Goal: Information Seeking & Learning: Learn about a topic

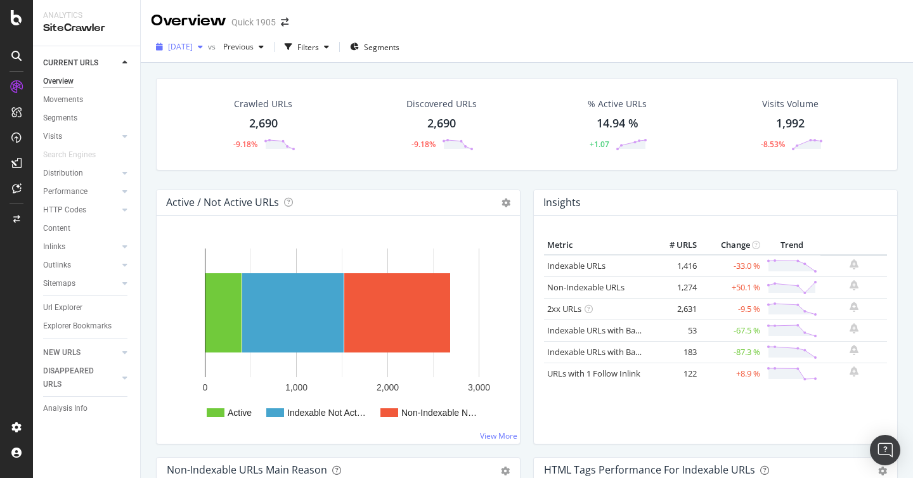
click at [193, 46] on span "[DATE]" at bounding box center [180, 46] width 25 height 11
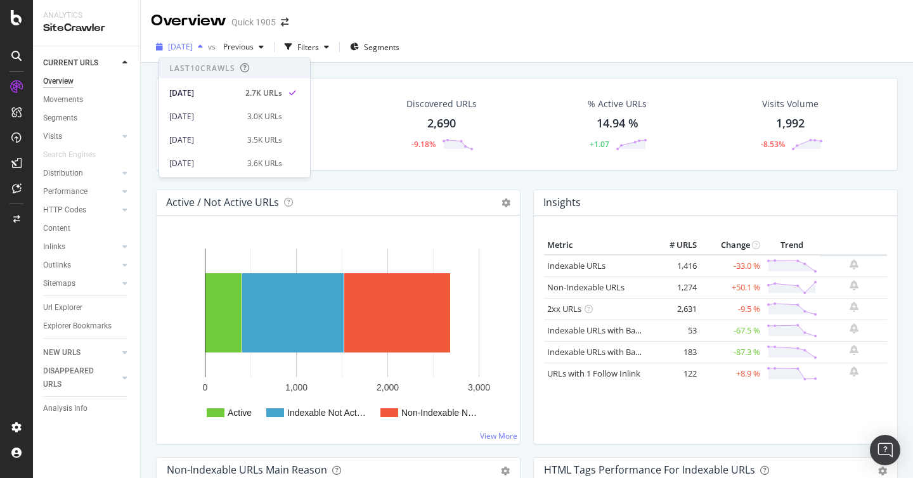
click at [193, 46] on span "[DATE]" at bounding box center [180, 46] width 25 height 11
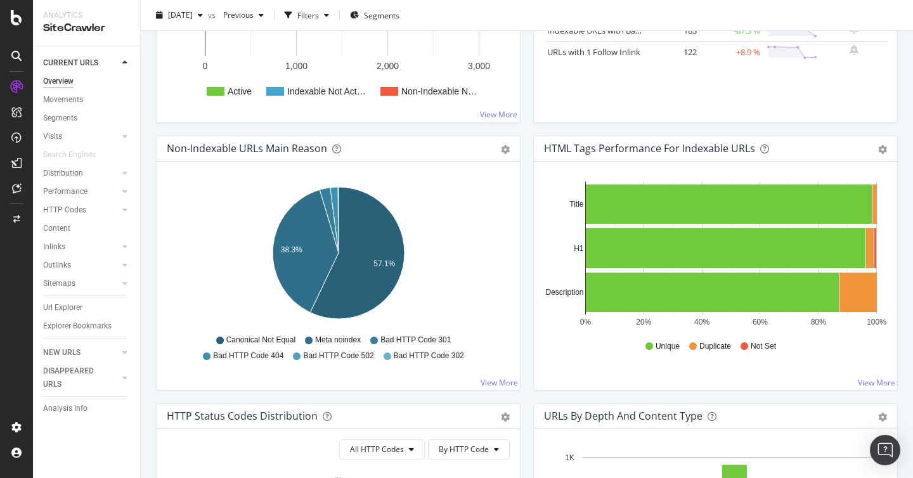
scroll to position [327, 0]
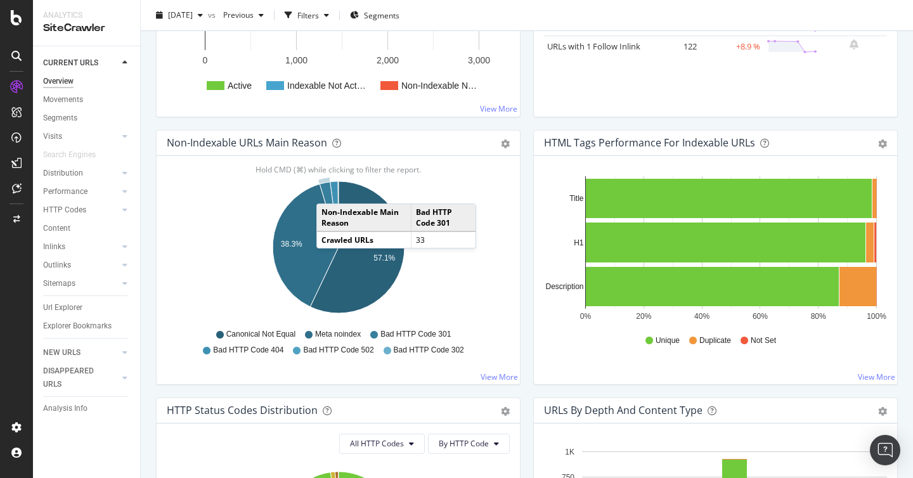
click at [329, 191] on icon "A chart." at bounding box center [329, 214] width 19 height 65
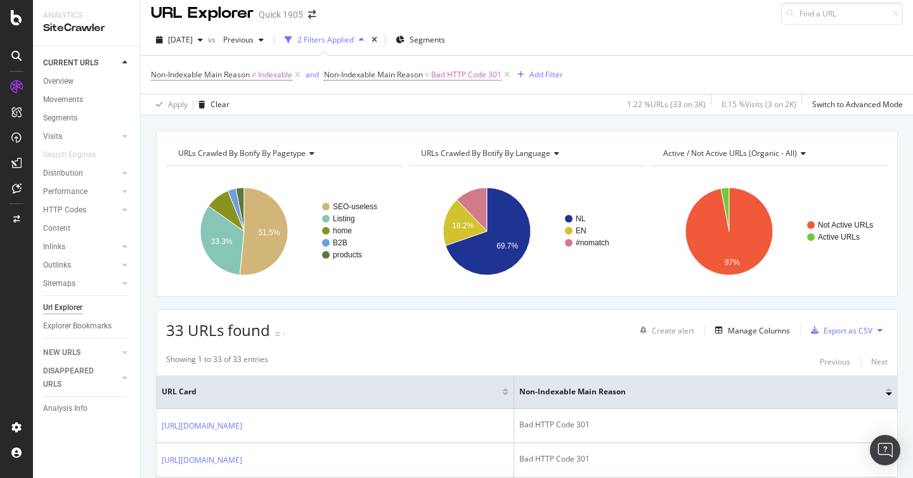
scroll to position [14, 0]
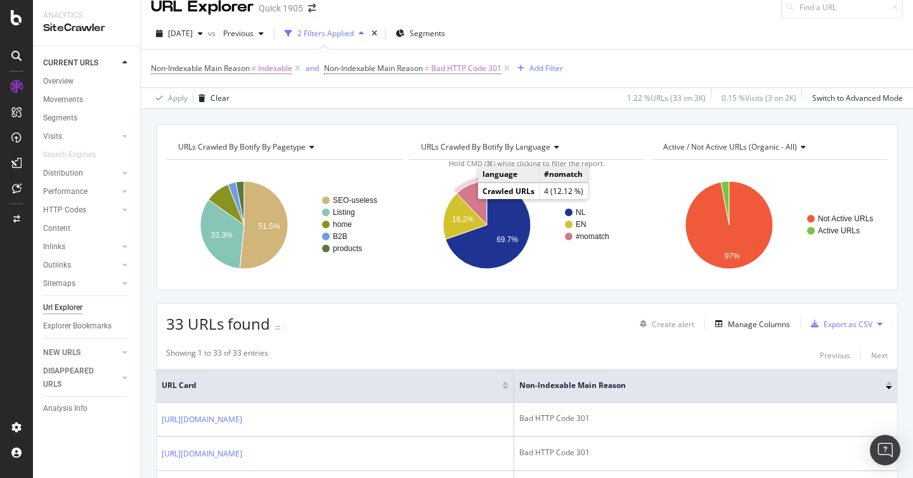
click at [474, 207] on icon "A chart." at bounding box center [472, 203] width 30 height 44
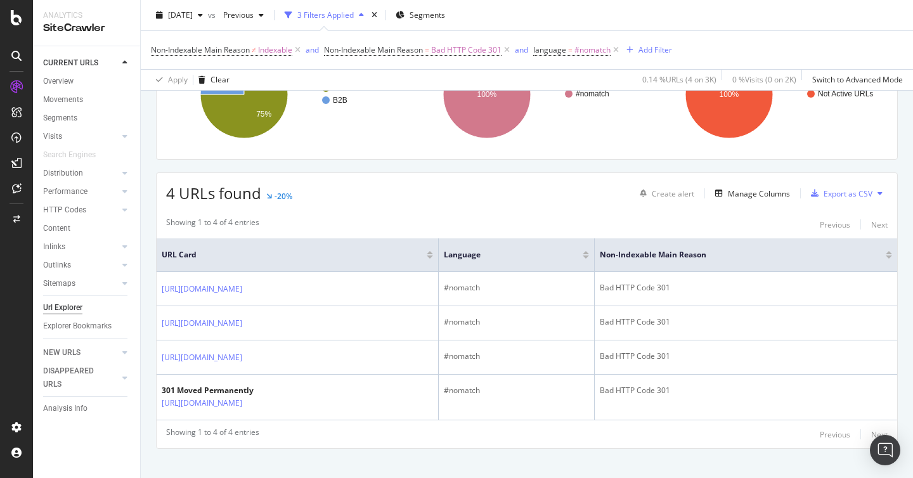
scroll to position [160, 0]
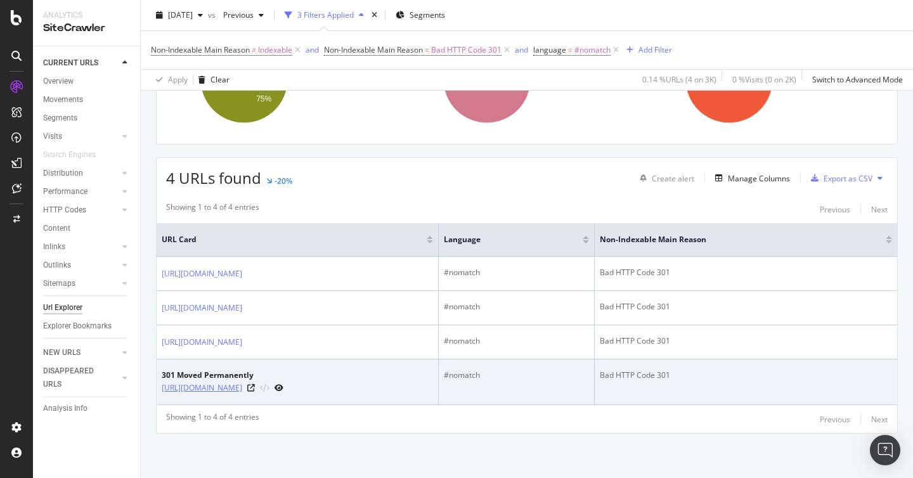
click at [199, 389] on link "[URL][DOMAIN_NAME]" at bounding box center [202, 388] width 81 height 13
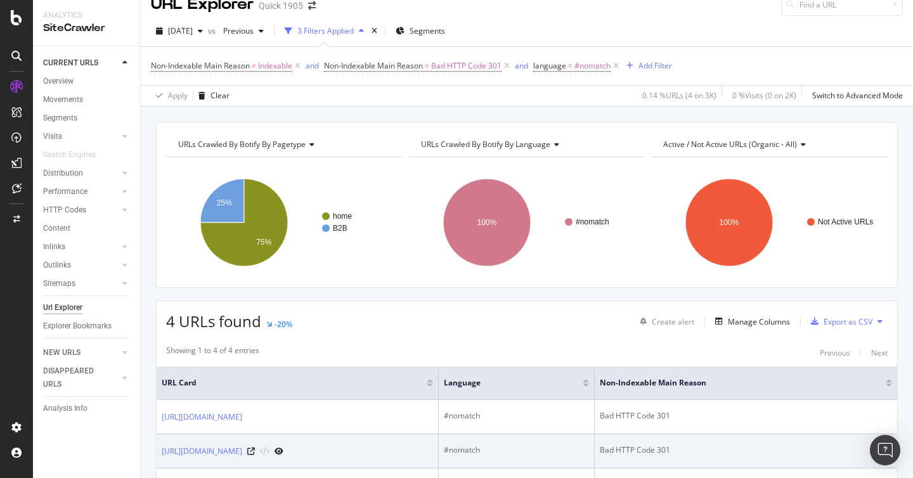
scroll to position [0, 0]
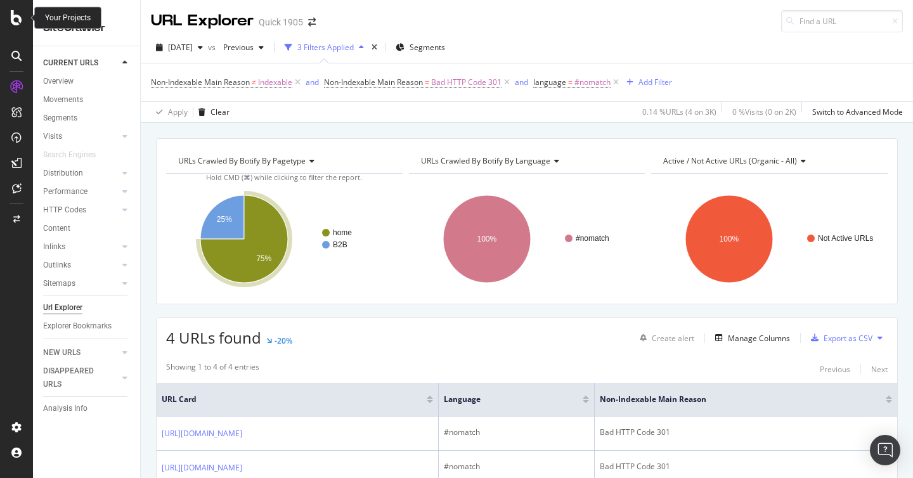
click at [16, 18] on icon at bounding box center [16, 17] width 11 height 15
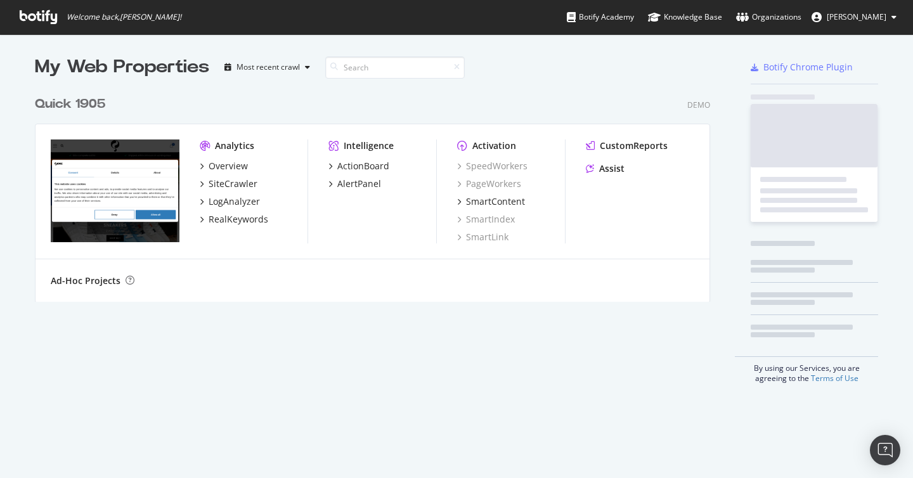
scroll to position [222, 686]
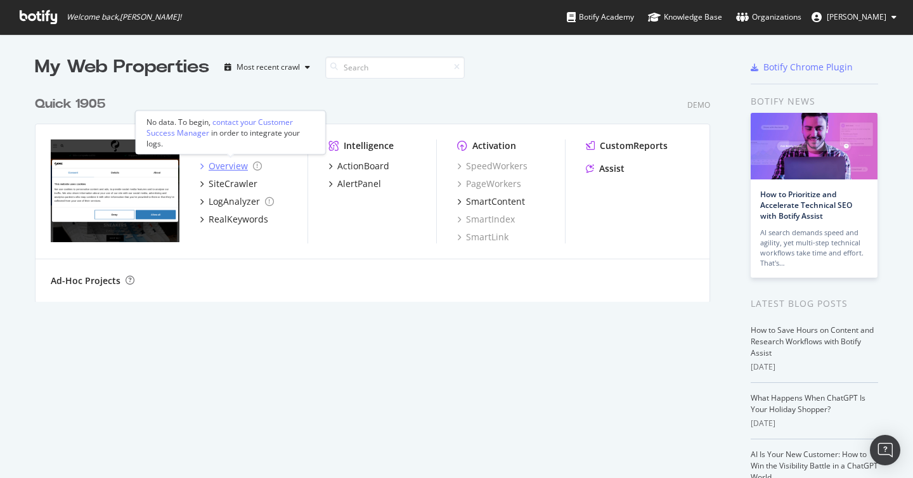
click at [238, 165] on div "Overview" at bounding box center [228, 166] width 39 height 13
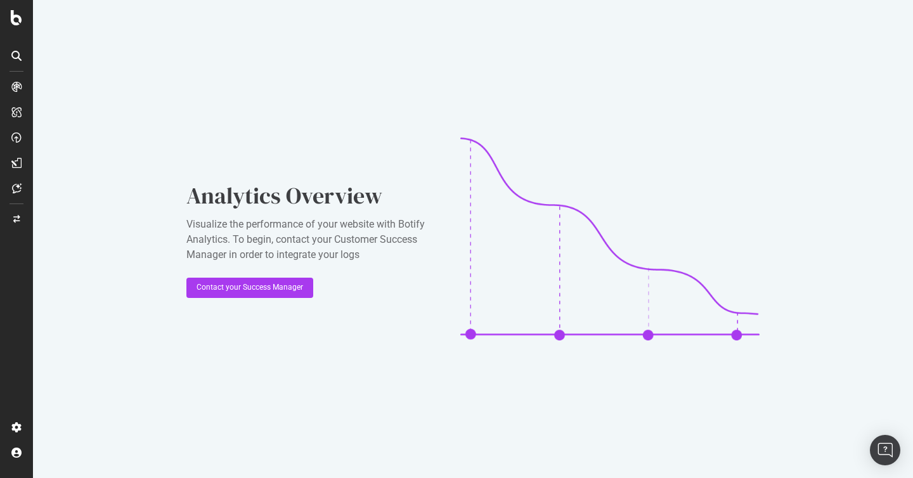
click at [16, 86] on icon at bounding box center [16, 87] width 10 height 10
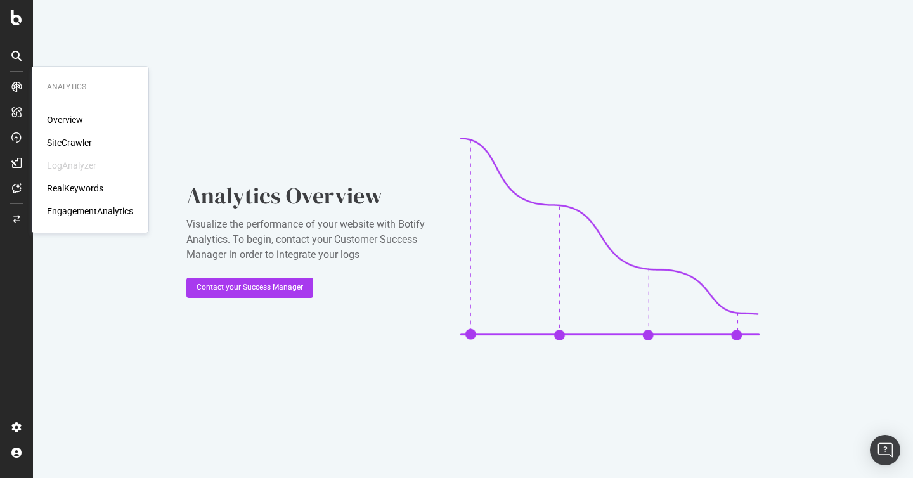
click at [66, 143] on div "SiteCrawler" at bounding box center [69, 142] width 45 height 13
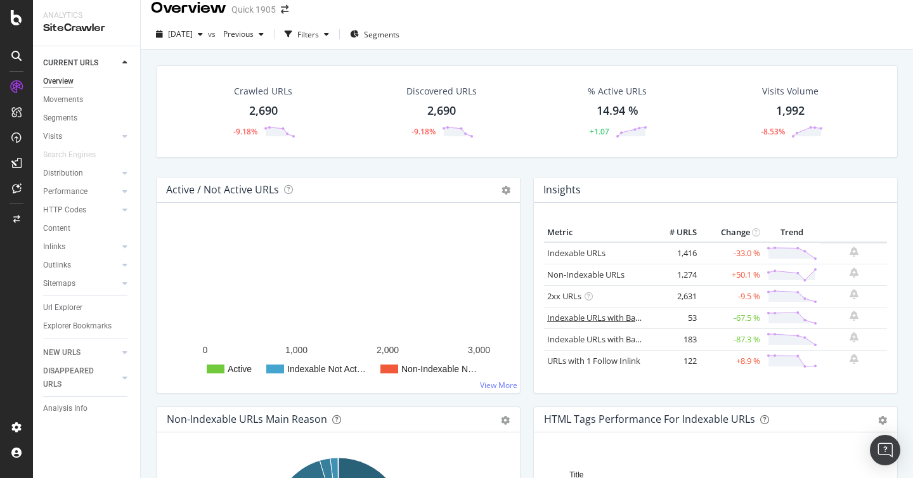
scroll to position [14, 0]
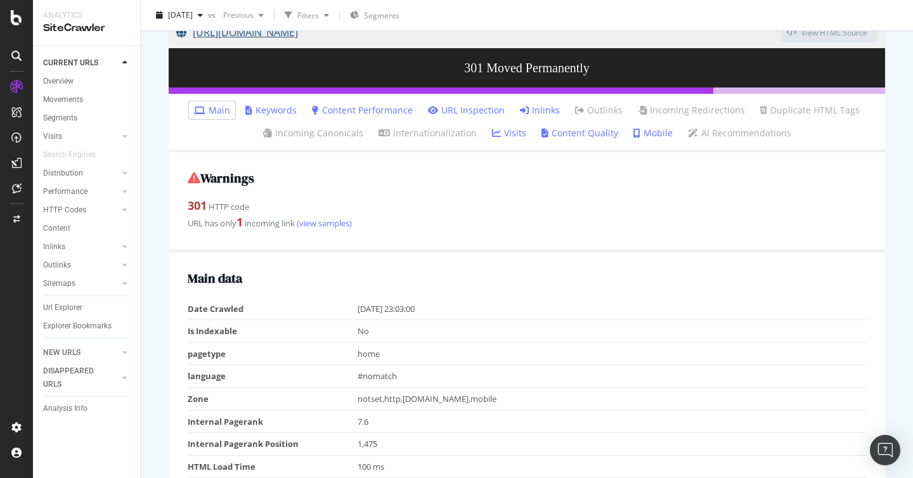
scroll to position [135, 0]
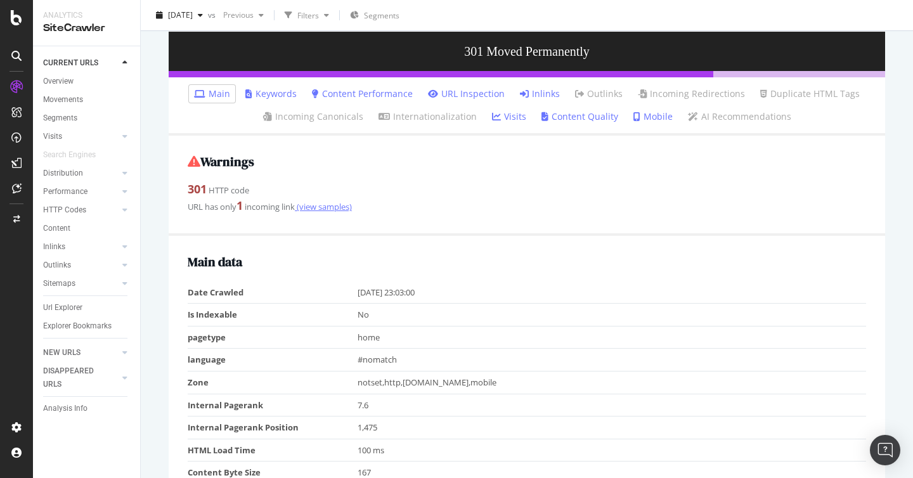
click at [322, 210] on link "(view samples)" at bounding box center [323, 206] width 57 height 11
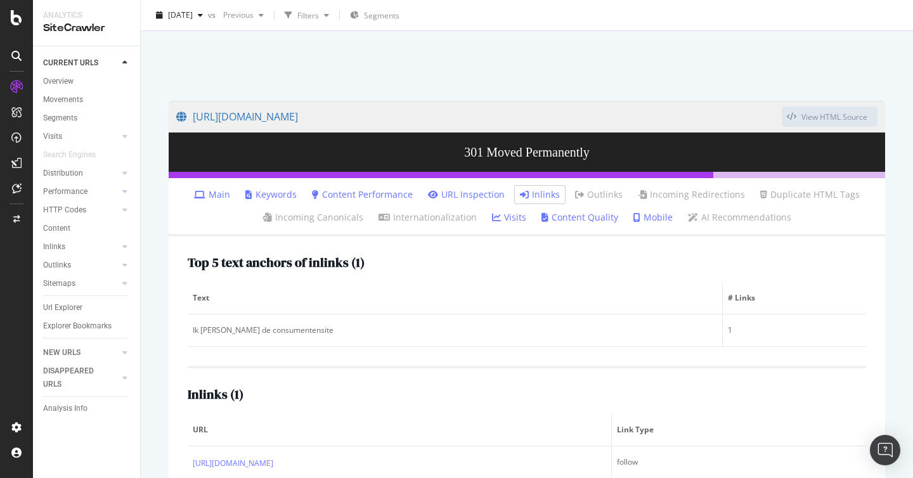
scroll to position [69, 0]
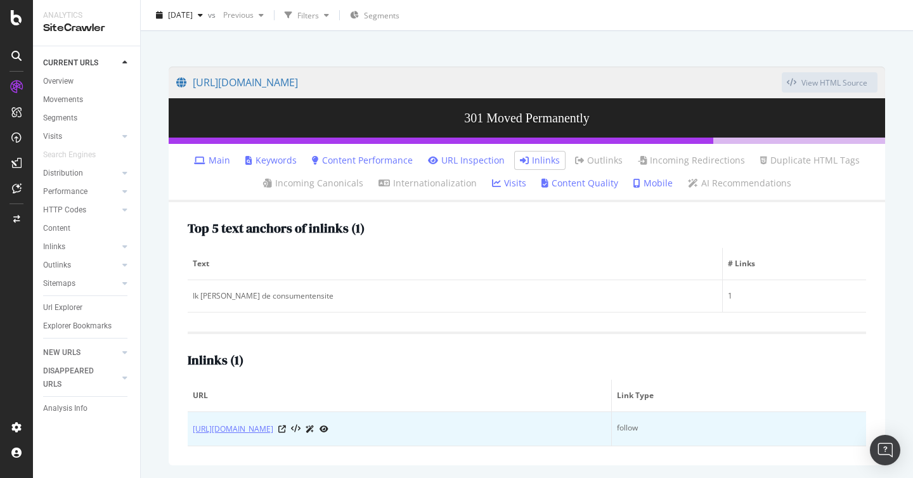
click at [273, 431] on link "https://b2b.q1905.com/service/portallogin/" at bounding box center [233, 429] width 81 height 13
